Goal: Task Accomplishment & Management: Manage account settings

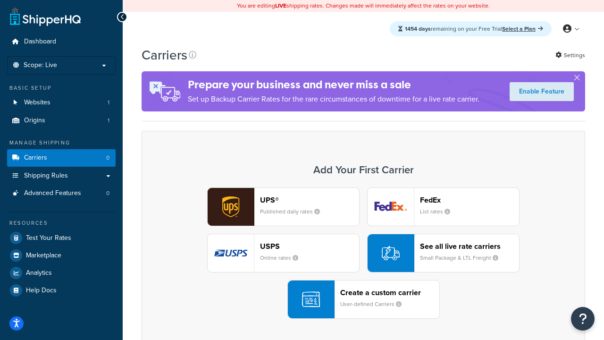
click at [363, 253] on div "UPS® Published daily rates FedEx List rates USPS Online rates See all live rate…" at bounding box center [364, 252] width 424 height 131
click at [470, 200] on header "FedEx" at bounding box center [469, 199] width 99 height 9
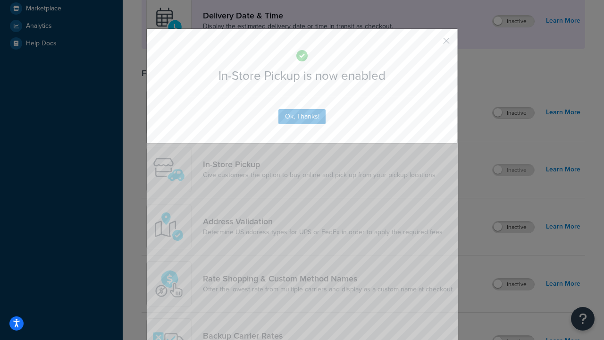
scroll to position [265, 0]
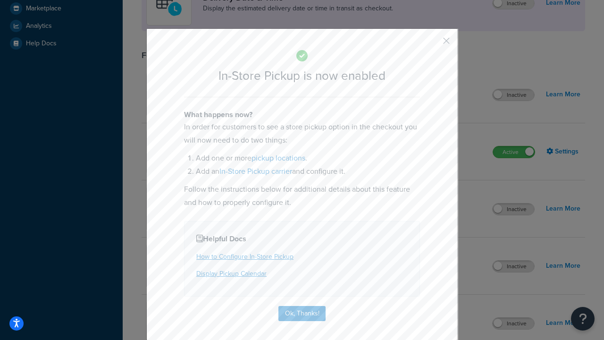
click at [432, 44] on button "button" at bounding box center [432, 44] width 2 height 2
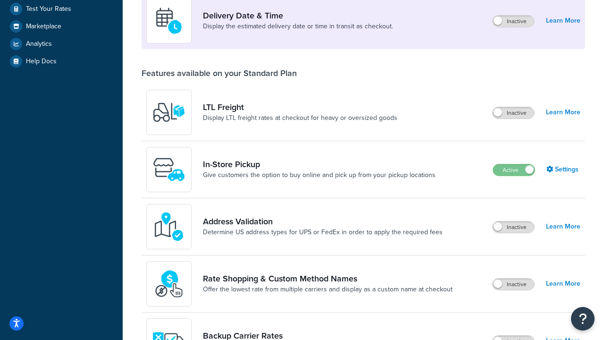
scroll to position [229, 0]
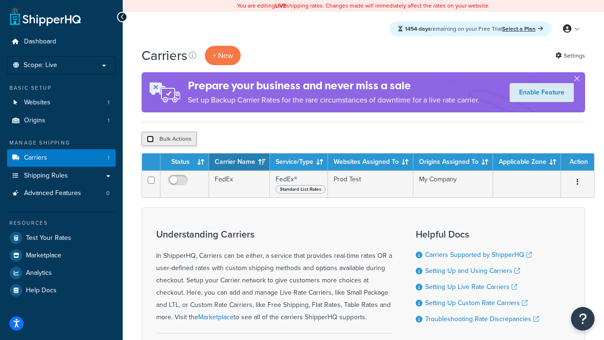
click at [150, 139] on input "checkbox" at bounding box center [150, 138] width 7 height 7
checkbox input "true"
click at [254, 139] on button "Delete" at bounding box center [252, 139] width 33 height 14
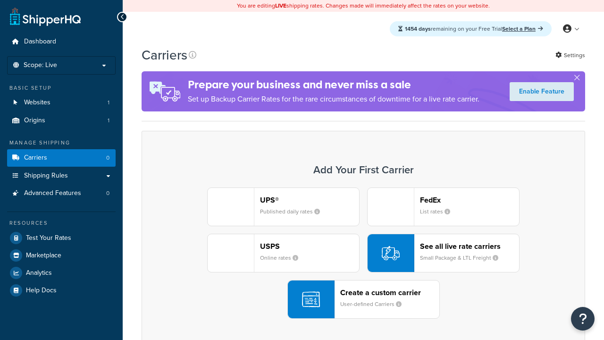
click at [363, 253] on div "UPS® Published daily rates FedEx List rates USPS Online rates See all live rate…" at bounding box center [364, 252] width 424 height 131
click at [363, 299] on div "Create a custom carrier User-defined Carriers" at bounding box center [389, 299] width 99 height 23
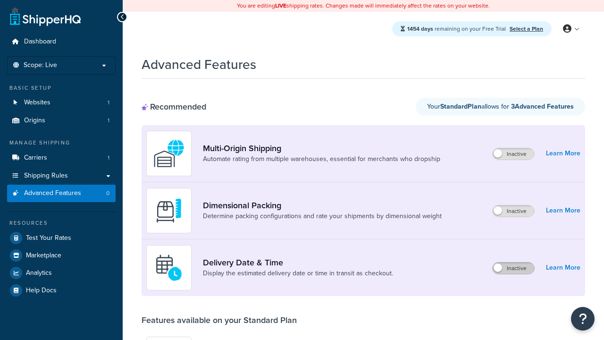
click at [514, 268] on label "Inactive" at bounding box center [514, 267] width 42 height 11
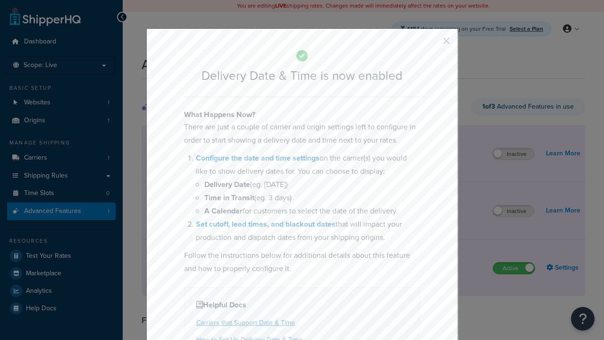
click at [432, 44] on button "button" at bounding box center [432, 44] width 2 height 2
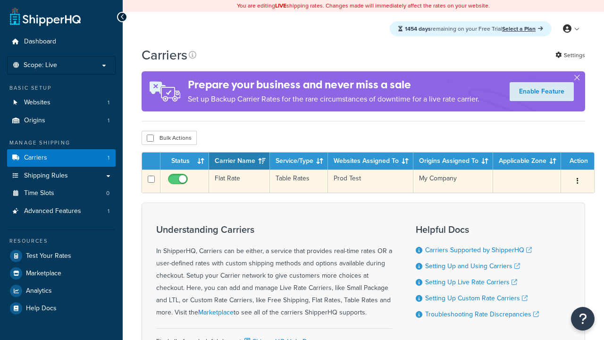
click at [239, 181] on td "Flat Rate" at bounding box center [239, 180] width 61 height 23
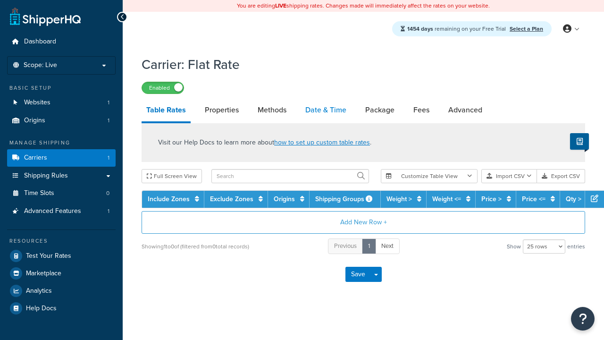
click at [326, 110] on link "Date & Time" at bounding box center [326, 110] width 51 height 23
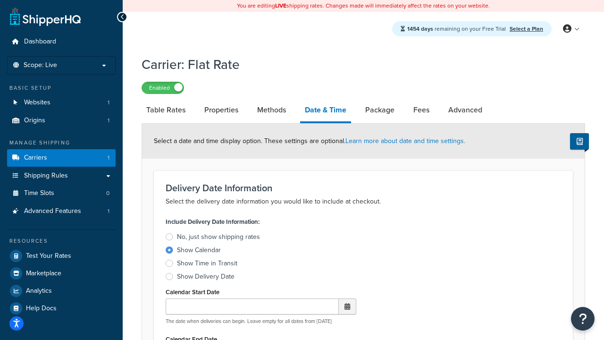
click at [199, 252] on div "Show Calendar" at bounding box center [199, 249] width 44 height 9
click at [0, 0] on input "Show Calendar" at bounding box center [0, 0] width 0 height 0
type input "07/29/2025"
type input "07/29/2026"
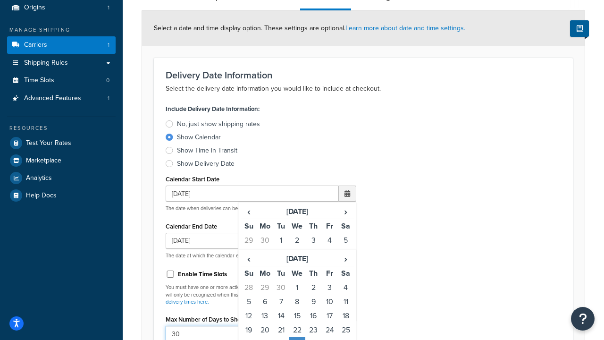
type input "30"
type input "11:00 AM"
type input "5"
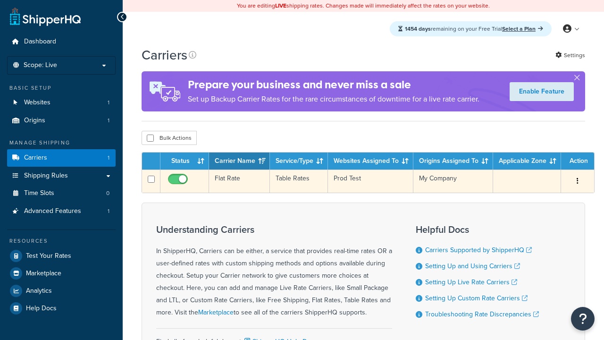
click at [239, 182] on td "Flat Rate" at bounding box center [239, 180] width 61 height 23
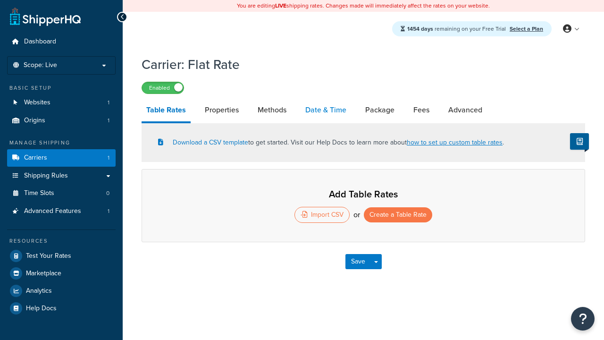
click at [326, 110] on link "Date & Time" at bounding box center [326, 110] width 51 height 23
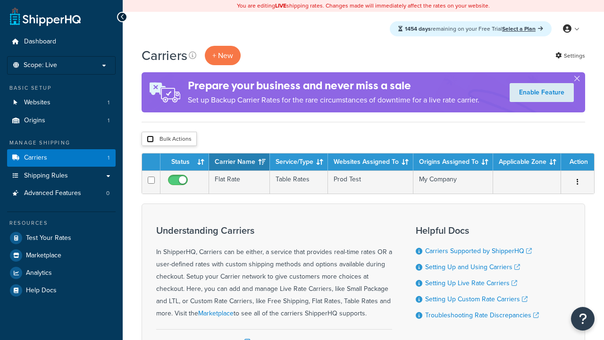
click at [150, 139] on input "checkbox" at bounding box center [150, 138] width 7 height 7
checkbox input "true"
click at [0, 0] on button "Delete" at bounding box center [0, 0] width 0 height 0
